Goal: Task Accomplishment & Management: Use online tool/utility

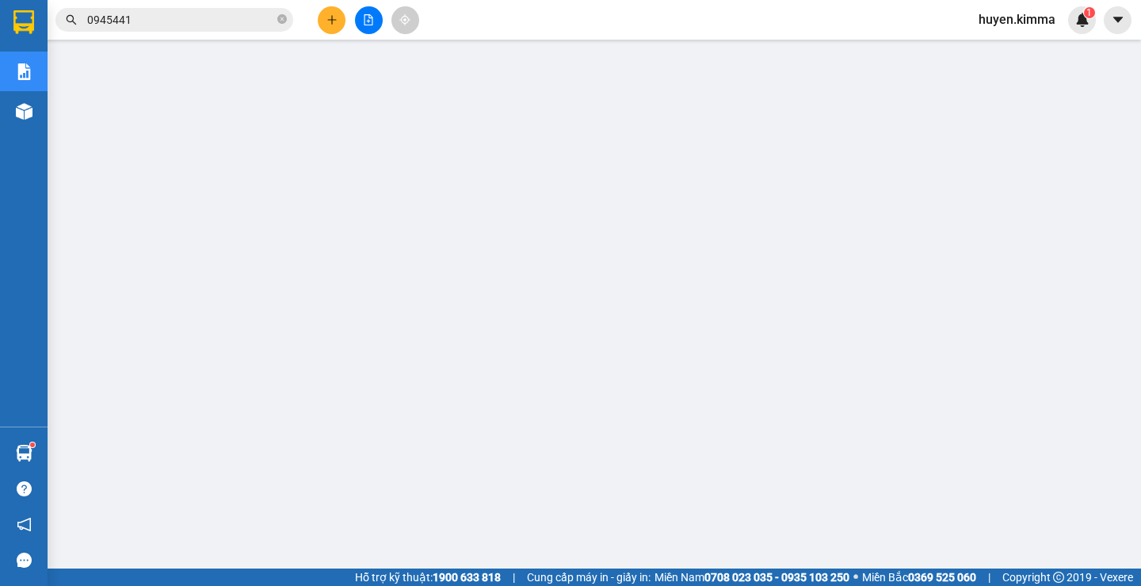
click at [332, 6] on div at bounding box center [368, 20] width 119 height 28
click at [332, 19] on icon "plus" at bounding box center [331, 19] width 1 height 9
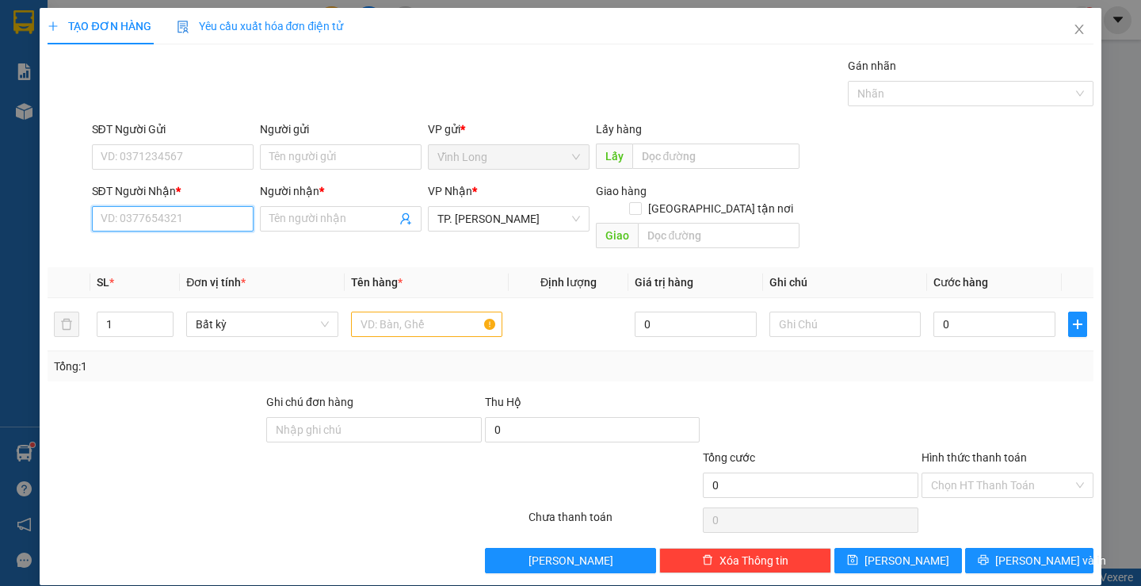
click at [211, 218] on input "SĐT Người Nhận *" at bounding box center [173, 218] width 162 height 25
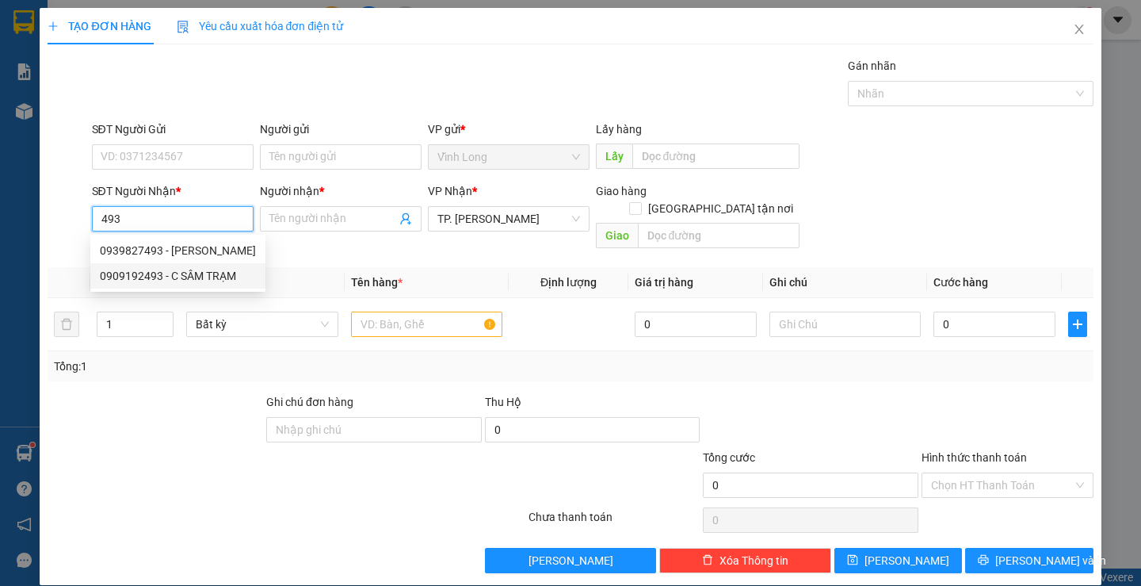
click at [222, 275] on div "0909192493 - C SÂM TRẠM" at bounding box center [178, 275] width 156 height 17
type input "0909192493"
type input "C SÂM TRẠM"
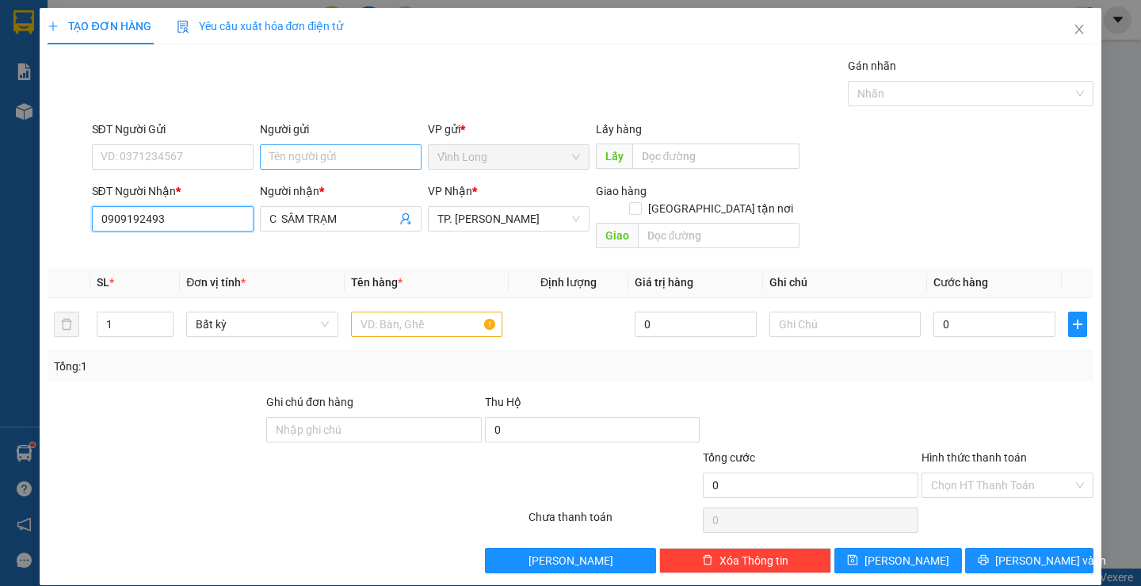
type input "0909192493"
click at [331, 159] on input "Người gửi" at bounding box center [341, 156] width 162 height 25
type input "TRÂM KT"
click at [445, 311] on input "text" at bounding box center [426, 323] width 151 height 25
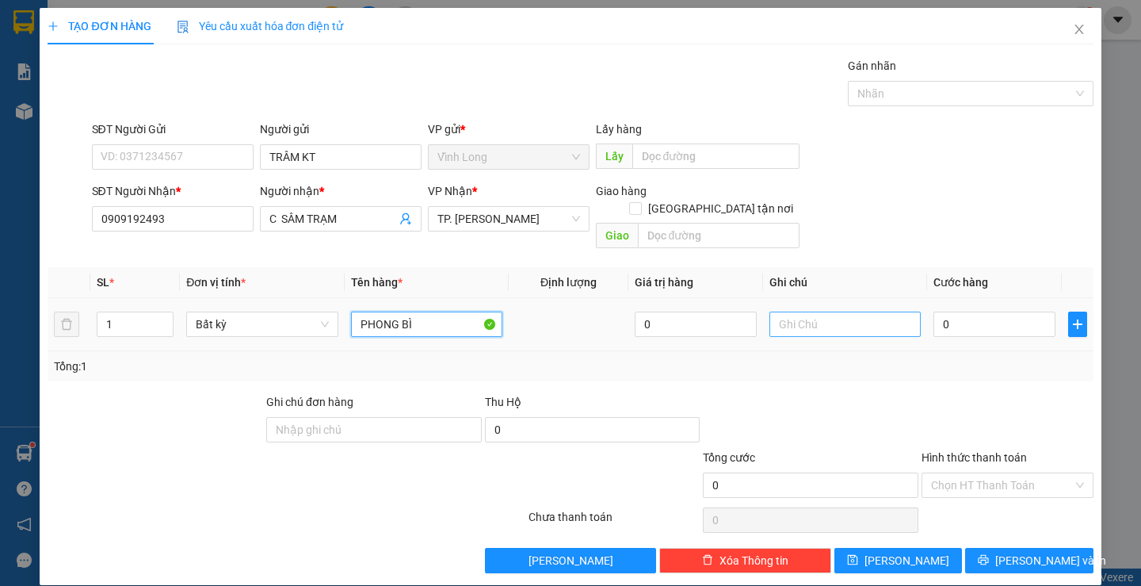
type input "PHONG BÌ"
click at [827, 311] on input "text" at bounding box center [845, 323] width 151 height 25
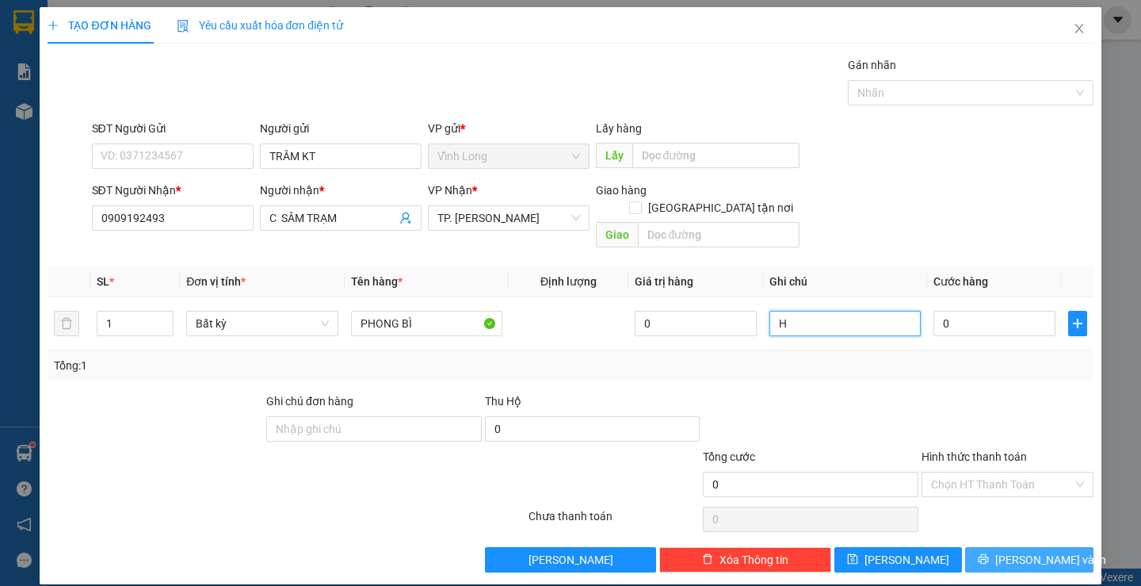
type input "H"
click at [1025, 551] on span "[PERSON_NAME] và In" at bounding box center [1050, 559] width 111 height 17
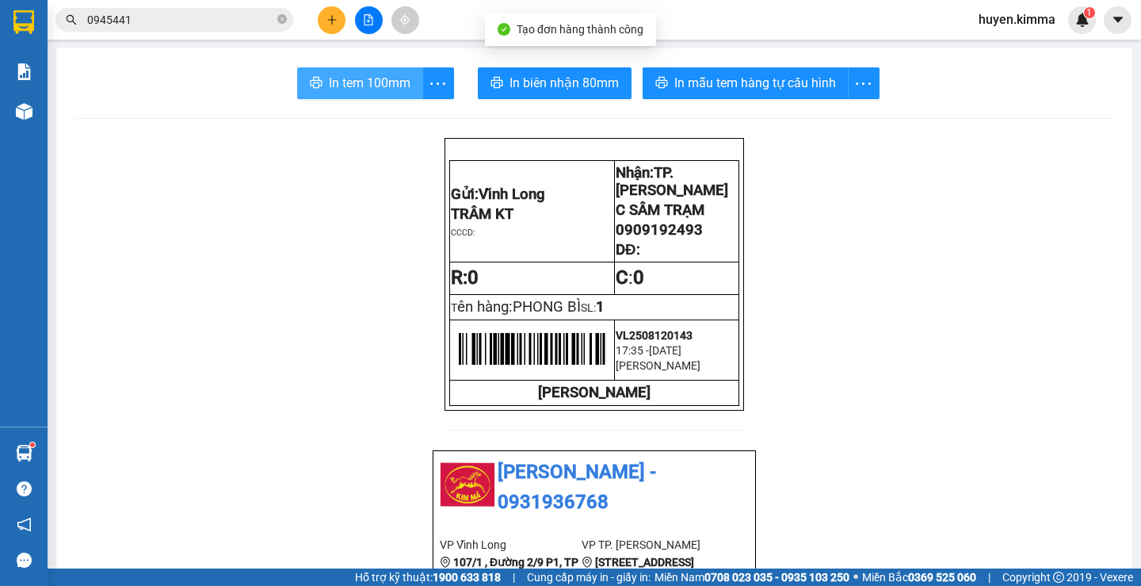
click at [392, 73] on span "In tem 100mm" at bounding box center [370, 83] width 82 height 20
